Goal: Task Accomplishment & Management: Complete application form

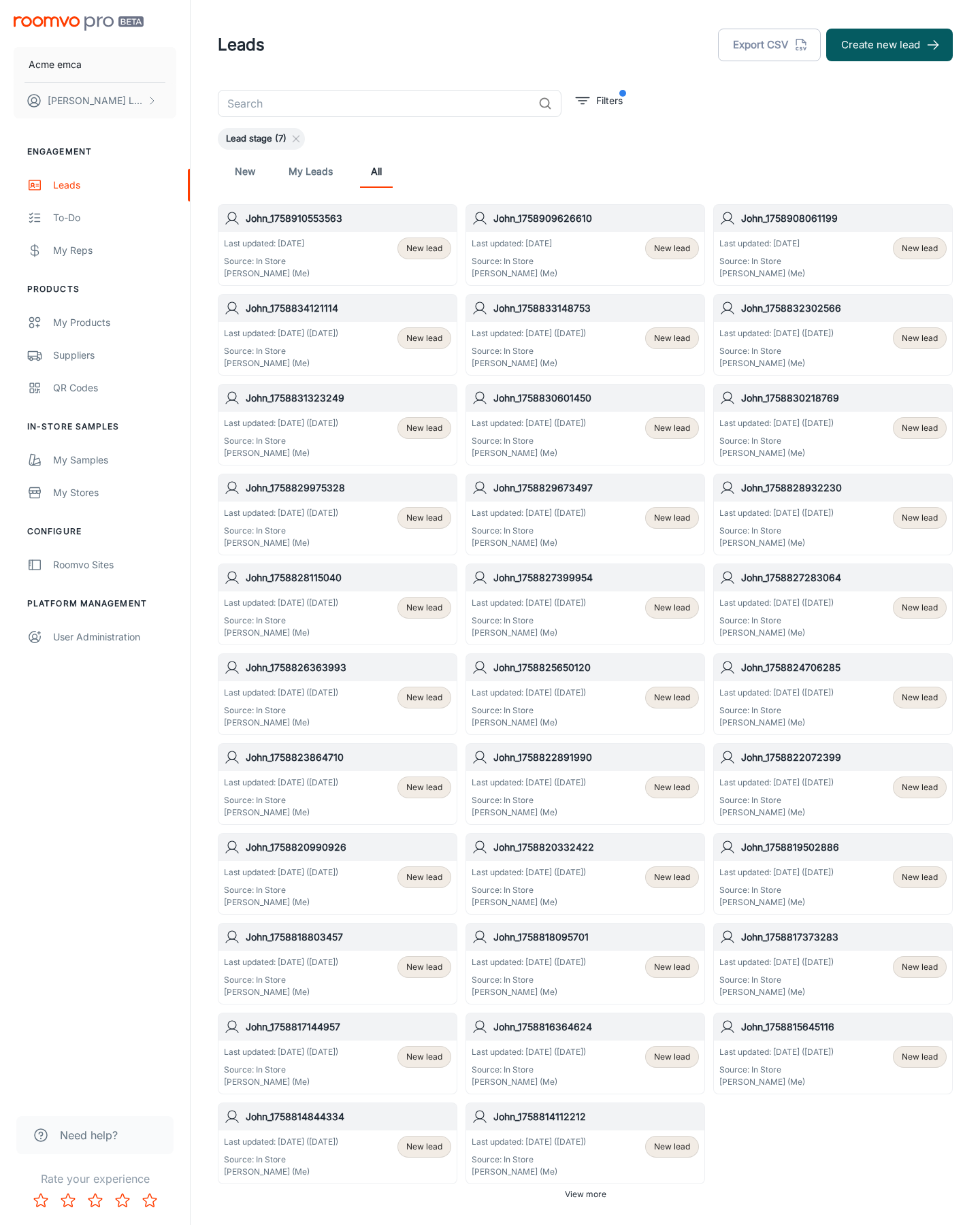
click at [890, 45] on button "Create new lead" at bounding box center [889, 44] width 127 height 33
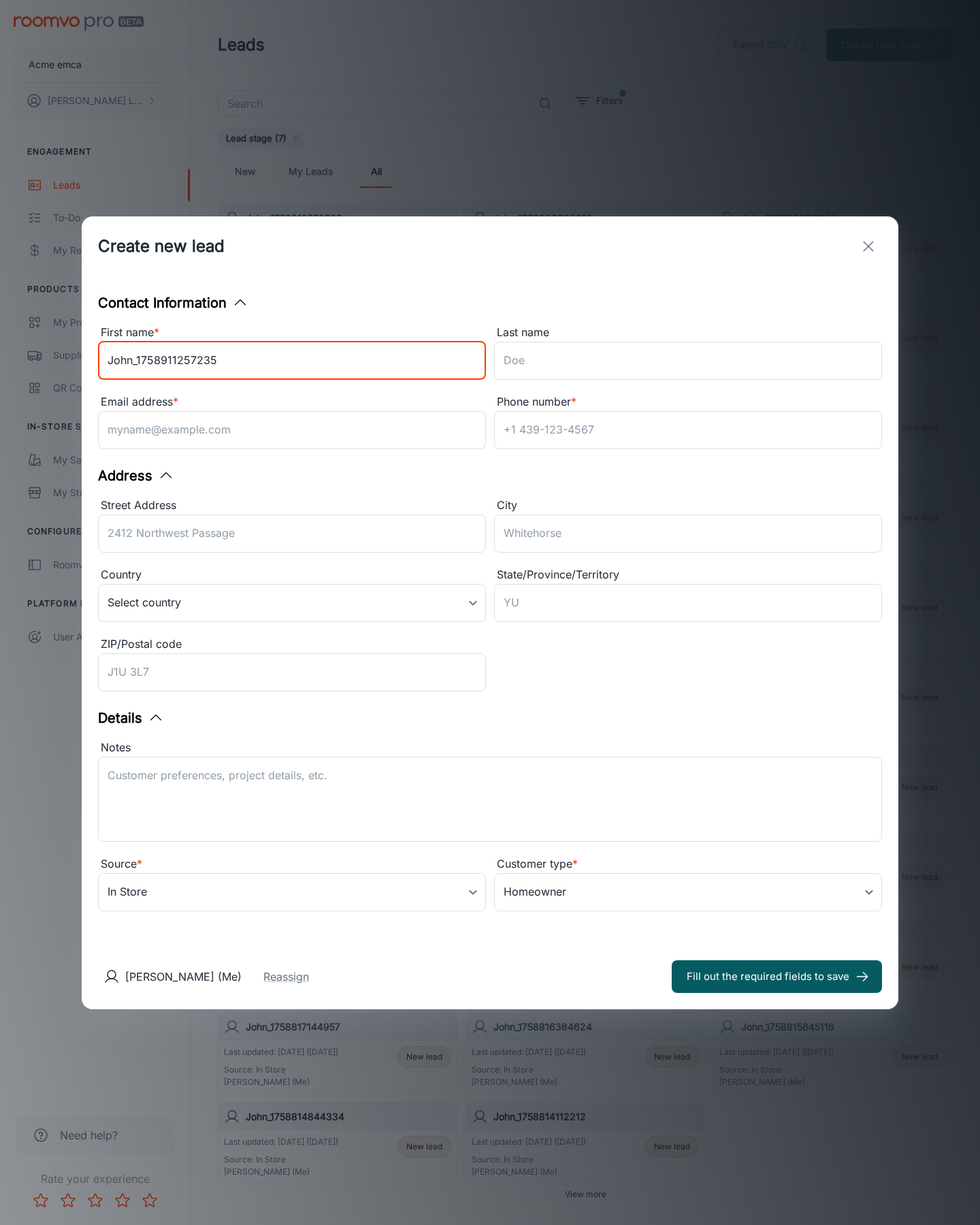
type input "John_1758911257235"
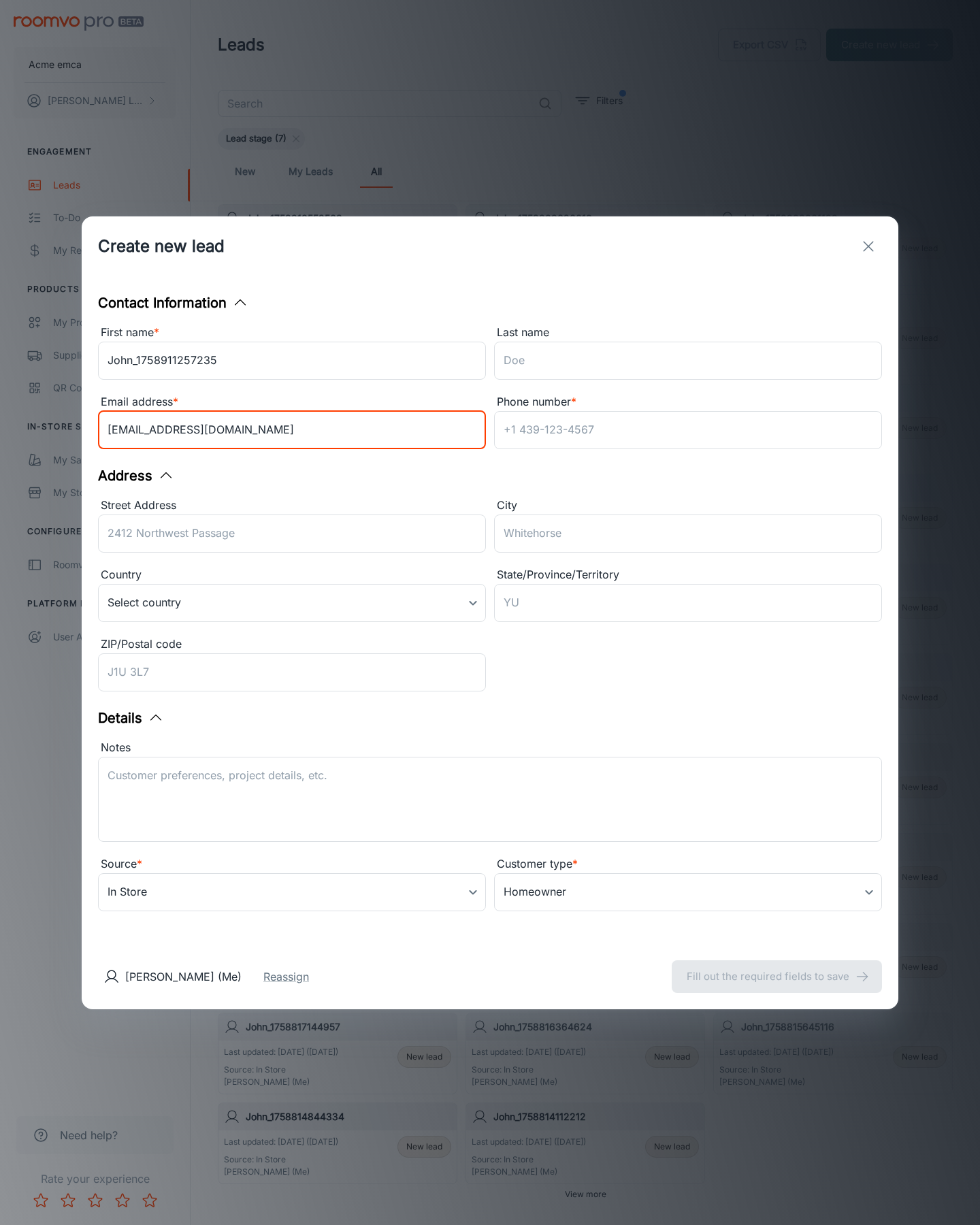
type input "[EMAIL_ADDRESS][DOMAIN_NAME]"
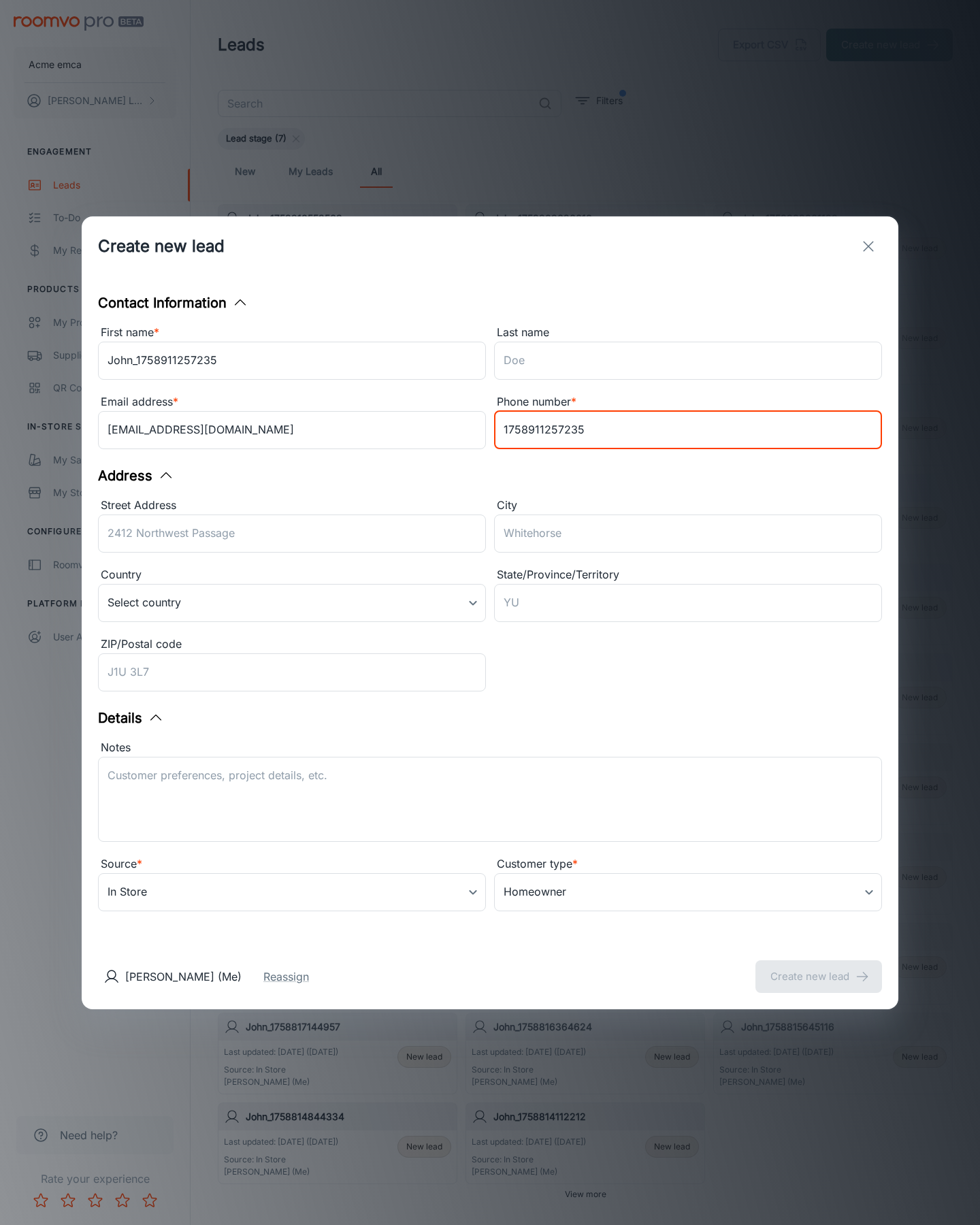
type input "1758911257235"
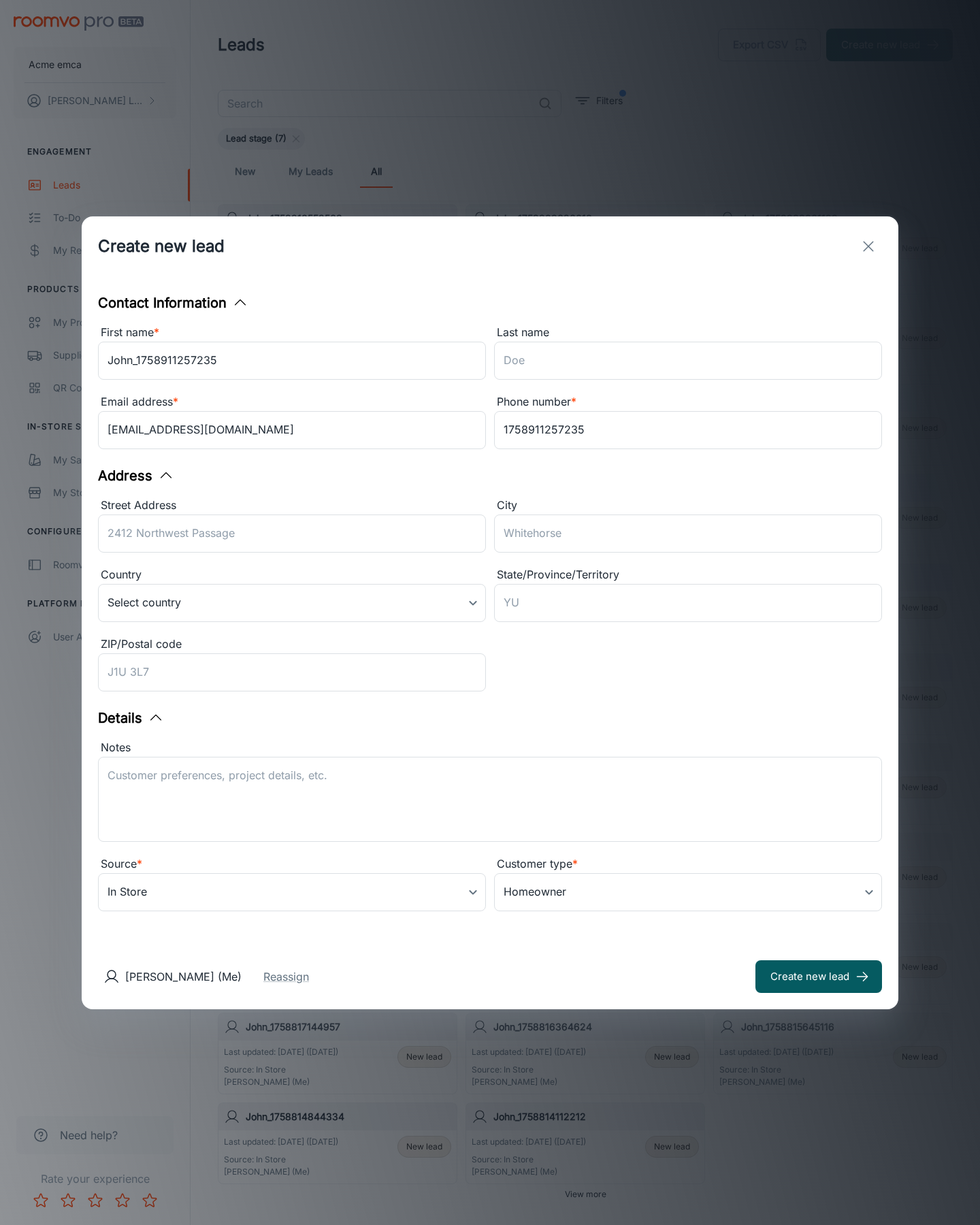
click at [819, 976] on button "Create new lead" at bounding box center [818, 976] width 127 height 33
